Goal: Task Accomplishment & Management: Complete application form

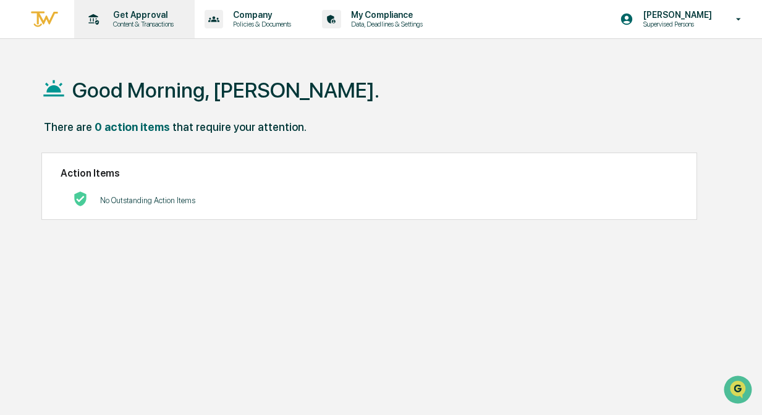
click at [143, 10] on p "Get Approval" at bounding box center [141, 15] width 77 height 10
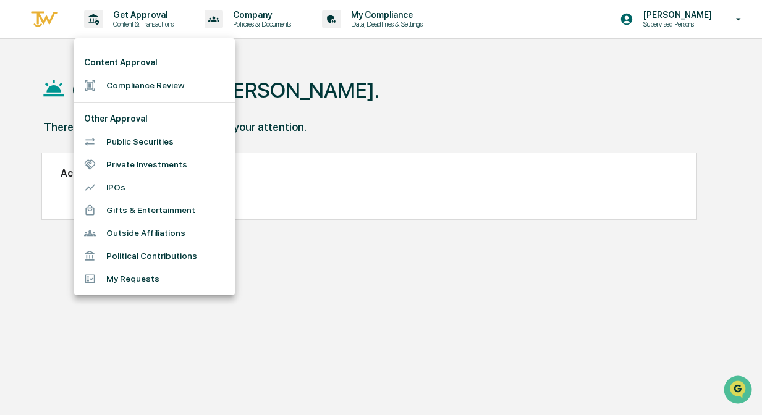
click at [154, 88] on li "Compliance Review" at bounding box center [154, 85] width 161 height 23
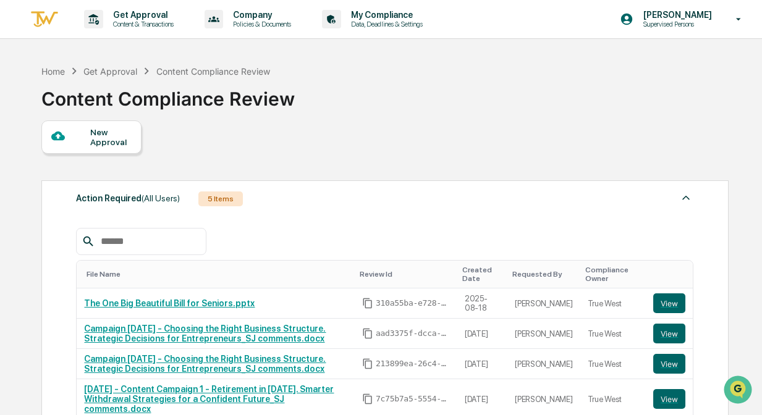
click at [111, 137] on div "New Approval" at bounding box center [110, 137] width 41 height 20
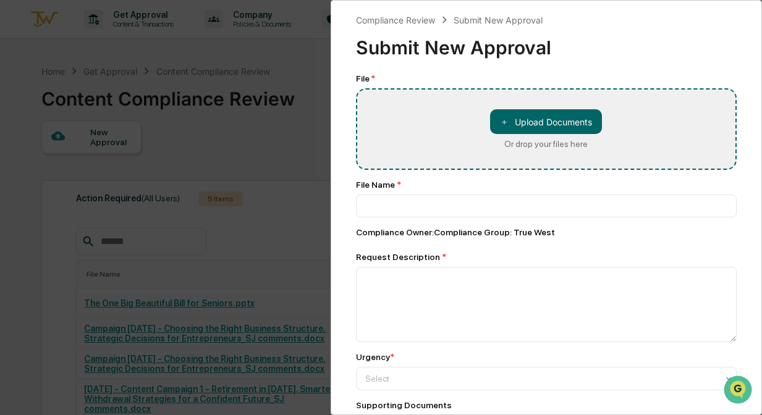
type input "**********"
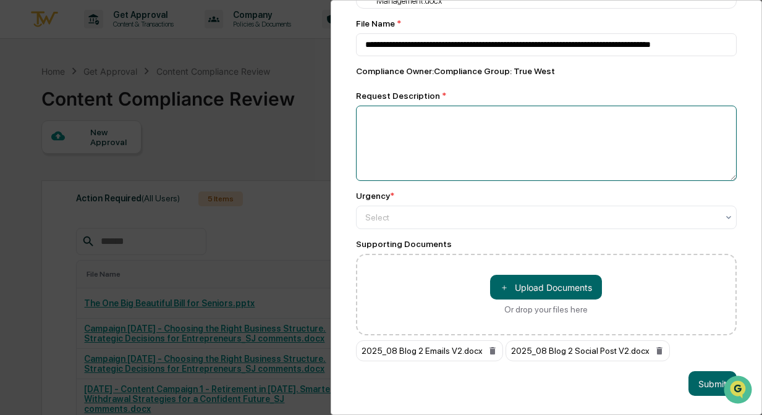
click at [584, 130] on textarea at bounding box center [546, 143] width 381 height 75
type textarea "*"
type textarea "**********"
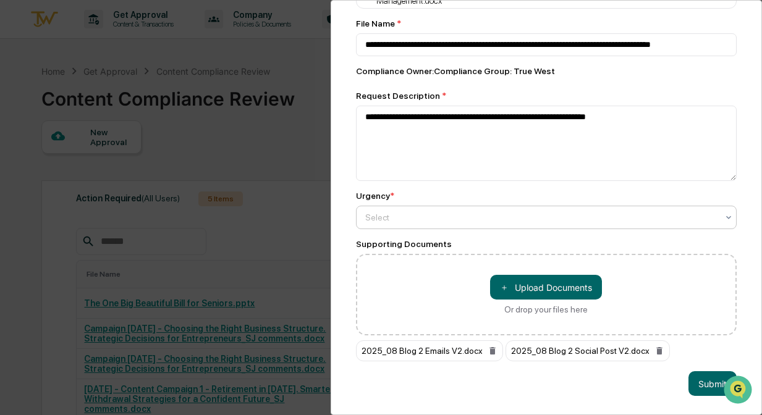
click at [561, 206] on div "Select" at bounding box center [546, 217] width 381 height 23
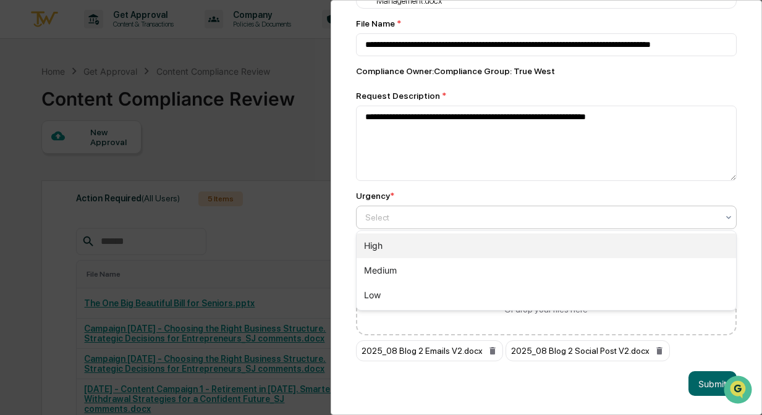
click at [549, 244] on div "High" at bounding box center [547, 246] width 380 height 25
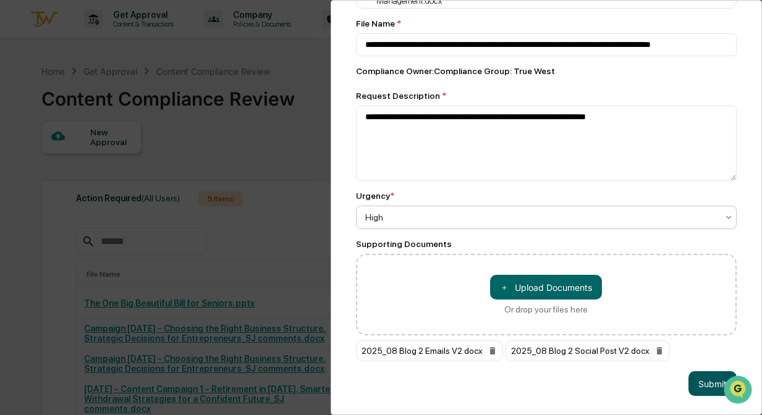
click at [708, 385] on button "Submit" at bounding box center [713, 383] width 48 height 25
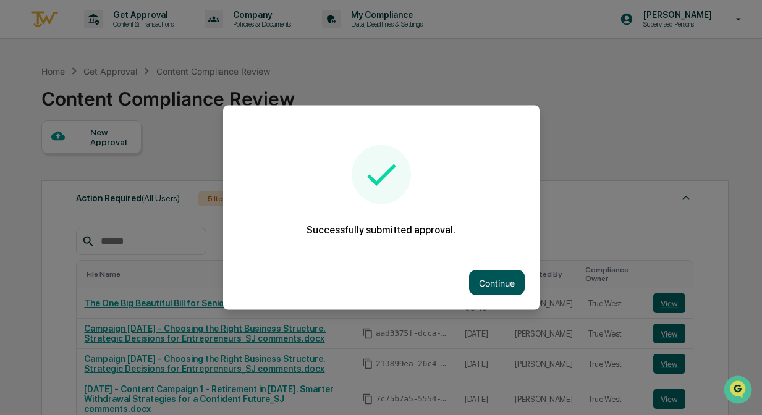
click at [494, 279] on button "Continue" at bounding box center [497, 283] width 56 height 25
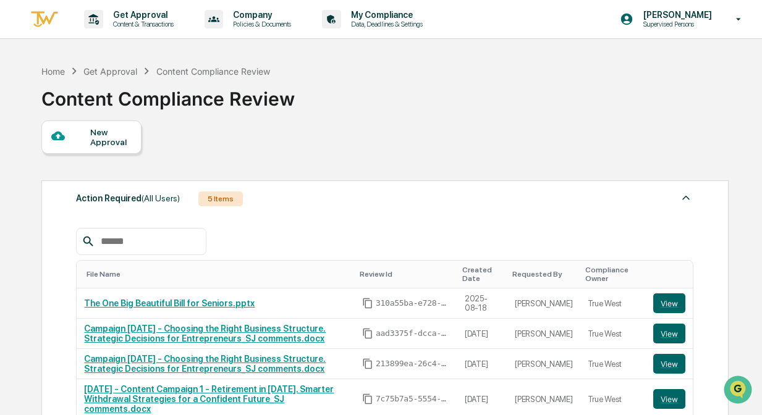
click at [402, 93] on div "Home Get Approval Content Compliance Review Content Compliance Review" at bounding box center [384, 90] width 686 height 62
